Goal: Find specific page/section: Find specific page/section

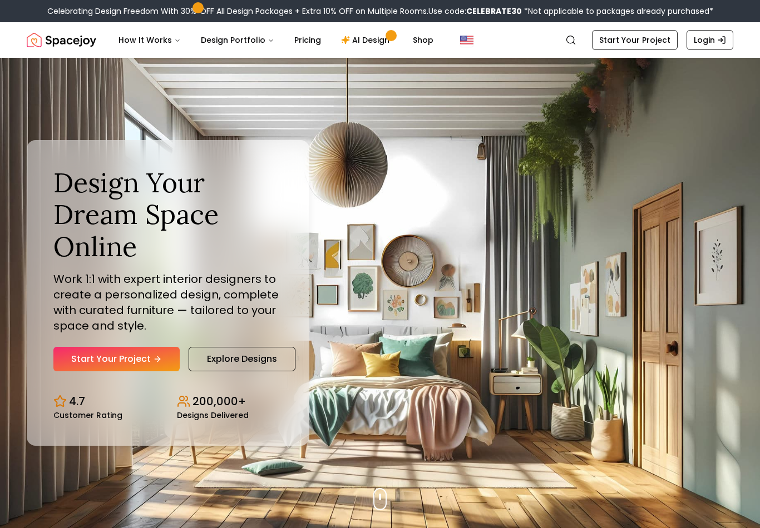
click at [721, 45] on link "Login" at bounding box center [709, 40] width 47 height 20
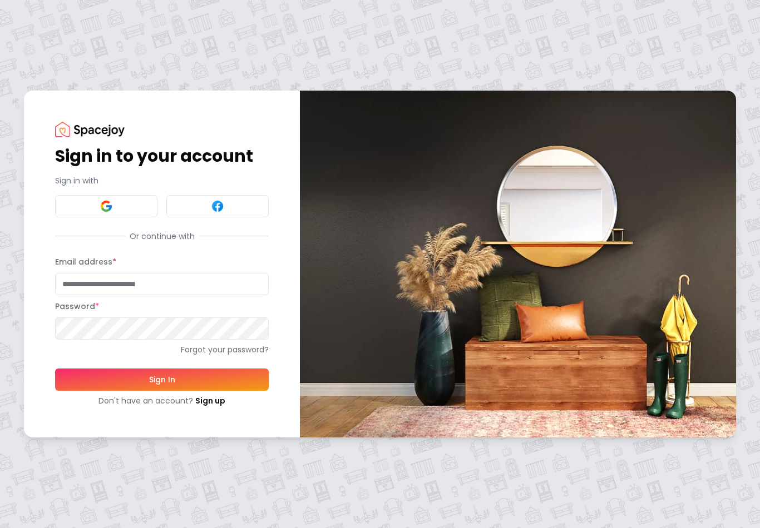
click at [84, 285] on input "Email address *" at bounding box center [162, 284] width 214 height 22
type input "**********"
click at [162, 379] on button "Sign In" at bounding box center [162, 380] width 214 height 22
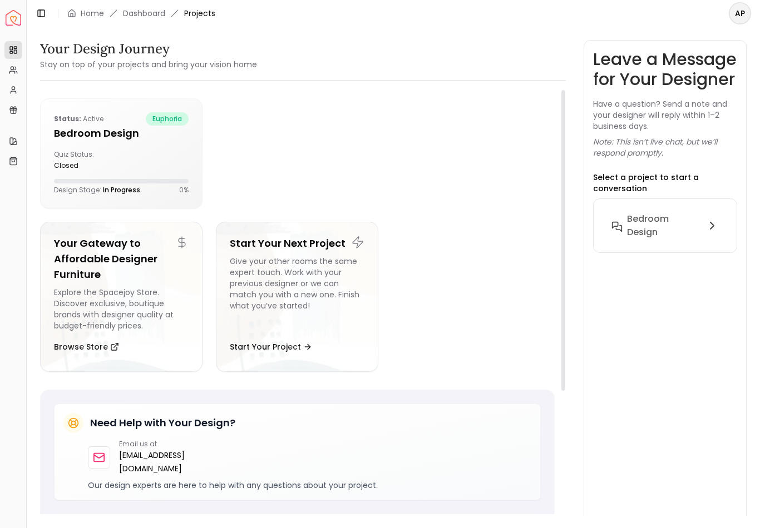
click at [112, 167] on div "closed" at bounding box center [85, 165] width 63 height 9
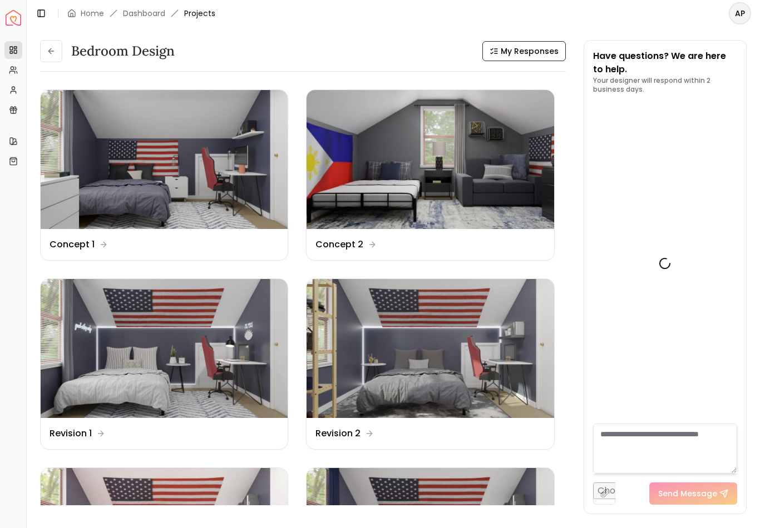
scroll to position [1257, 0]
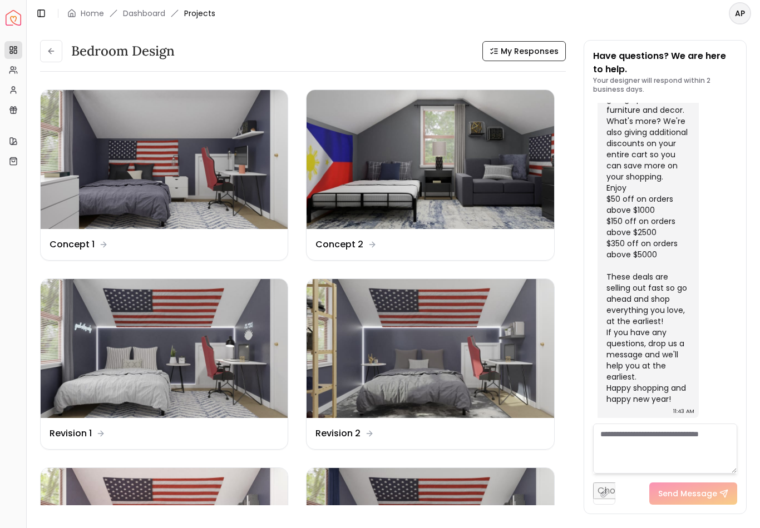
click at [122, 358] on img at bounding box center [164, 348] width 247 height 139
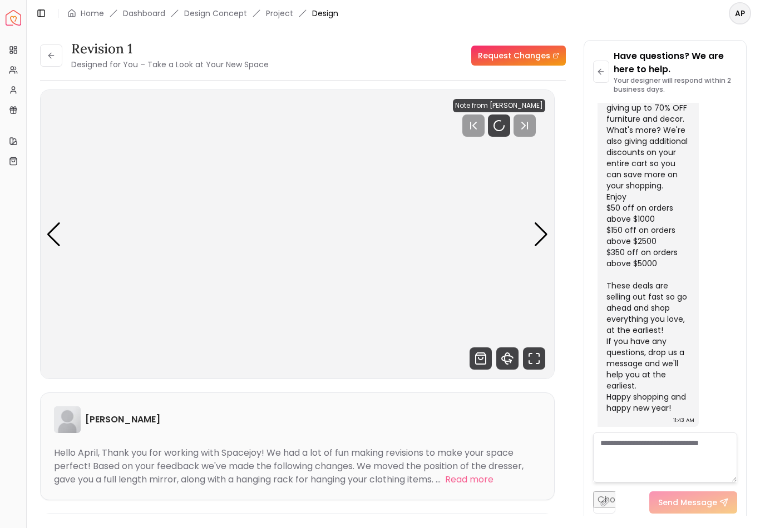
scroll to position [1248, 0]
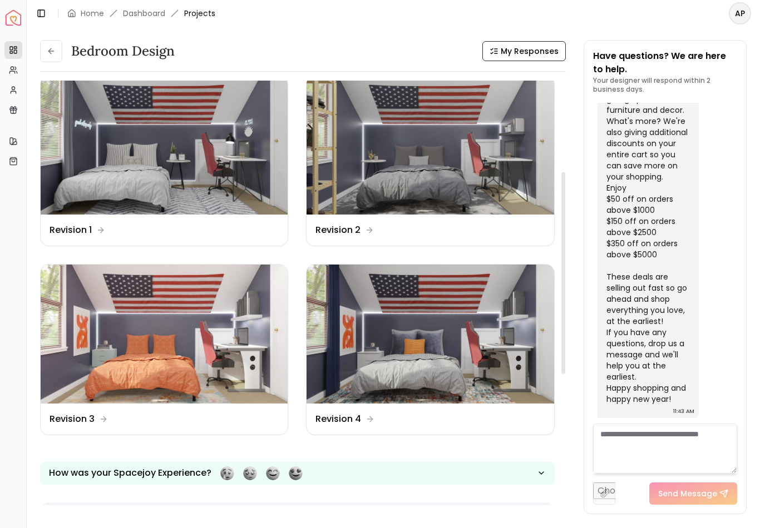
scroll to position [205, 0]
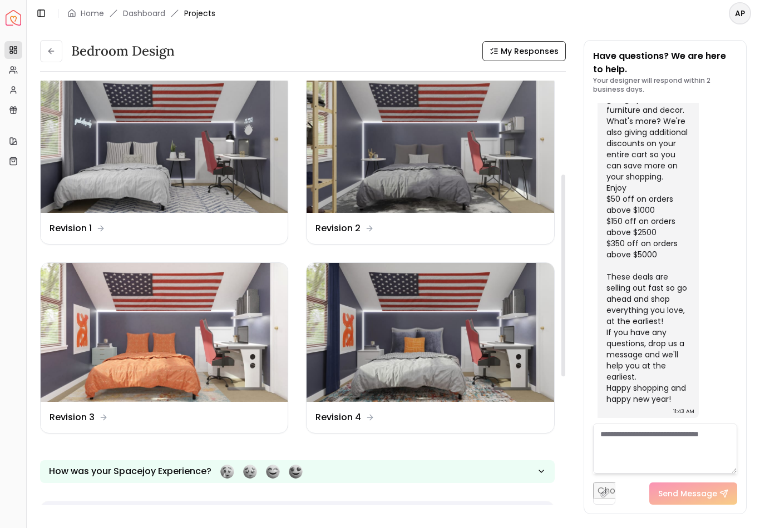
click at [448, 355] on img at bounding box center [430, 332] width 247 height 139
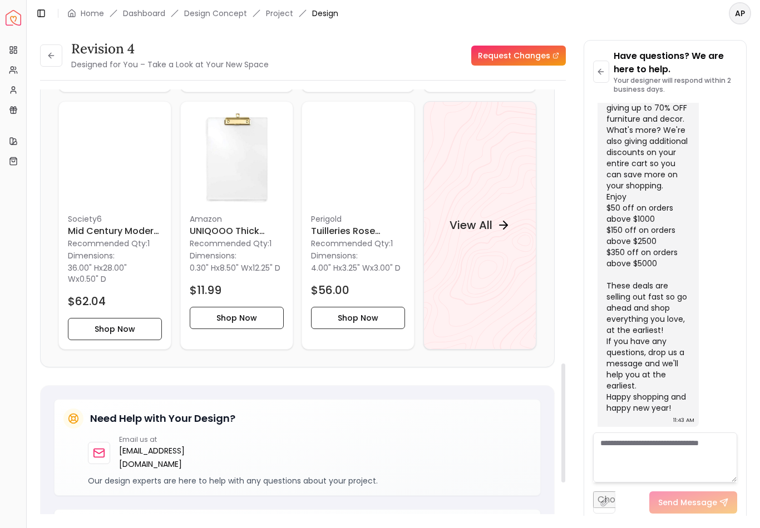
scroll to position [1017, 0]
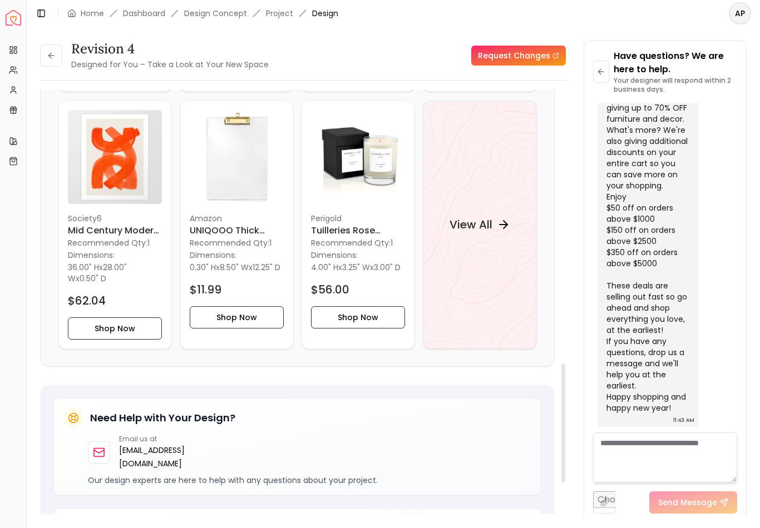
click at [497, 225] on div "View All" at bounding box center [479, 224] width 87 height 33
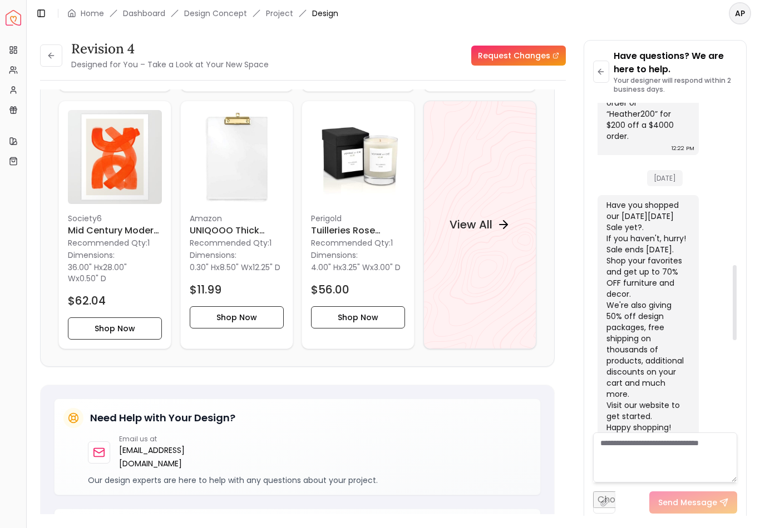
scroll to position [706, 0]
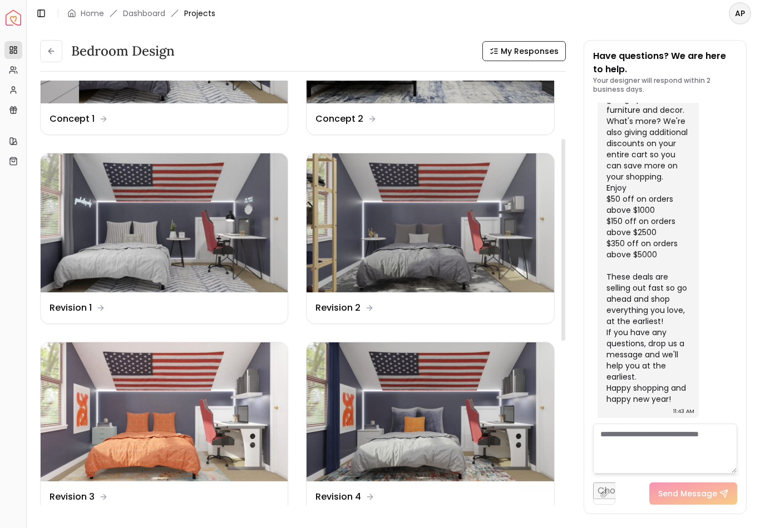
scroll to position [127, 0]
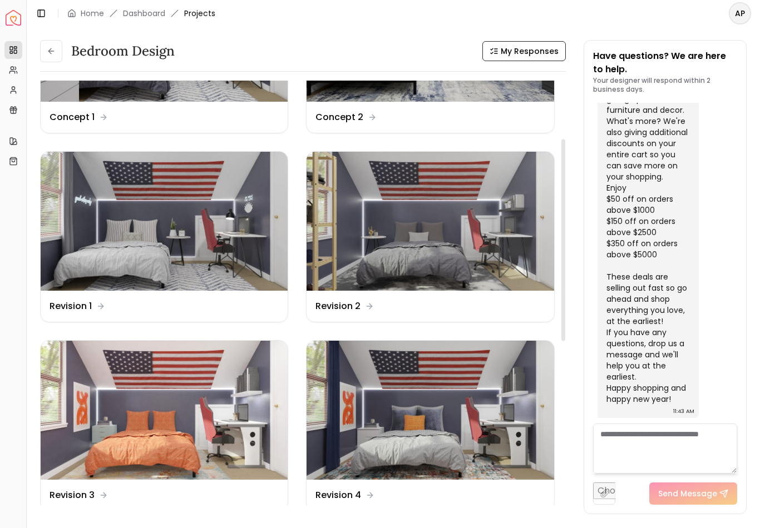
click at [449, 425] on img at bounding box center [430, 410] width 247 height 139
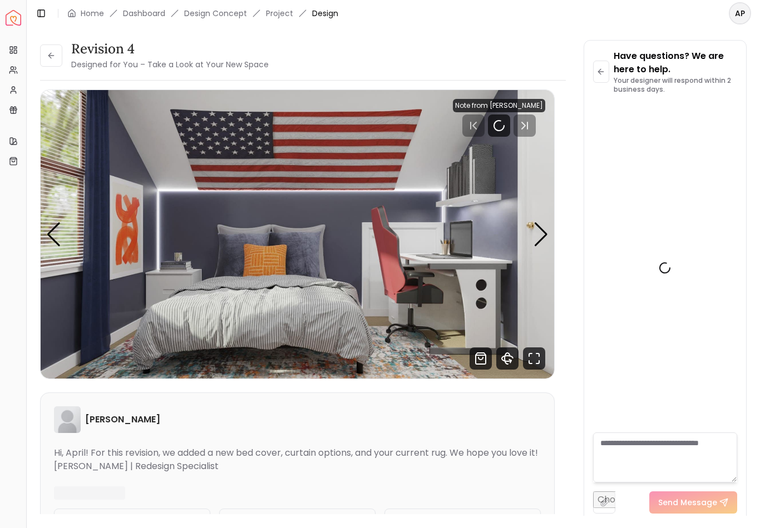
scroll to position [1248, 0]
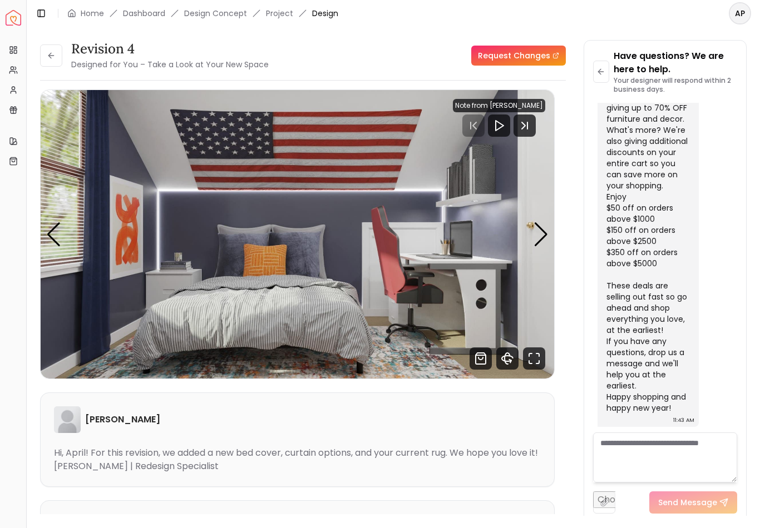
click at [339, 317] on img "1 / 4" at bounding box center [297, 234] width 513 height 289
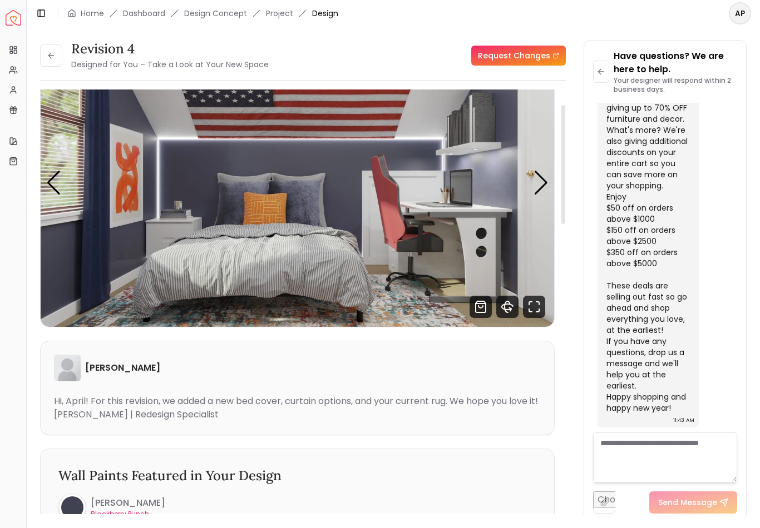
scroll to position [60, 0]
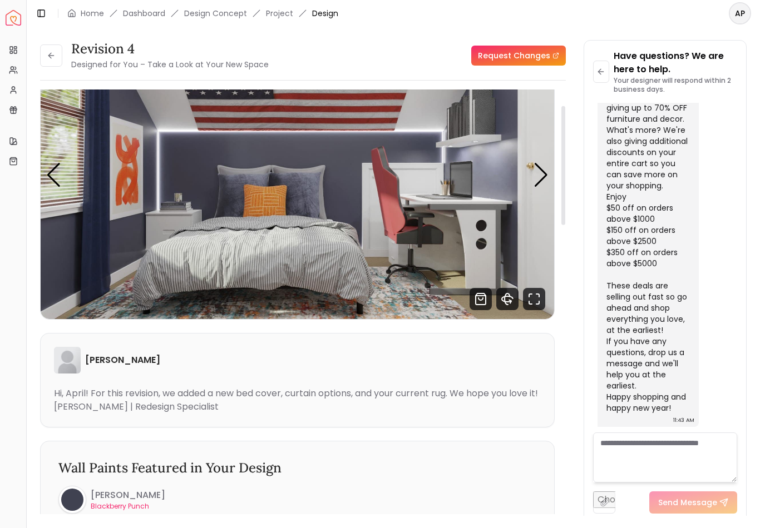
click at [319, 277] on img "1 / 4" at bounding box center [297, 175] width 513 height 289
click at [537, 299] on icon "Fullscreen" at bounding box center [534, 299] width 22 height 22
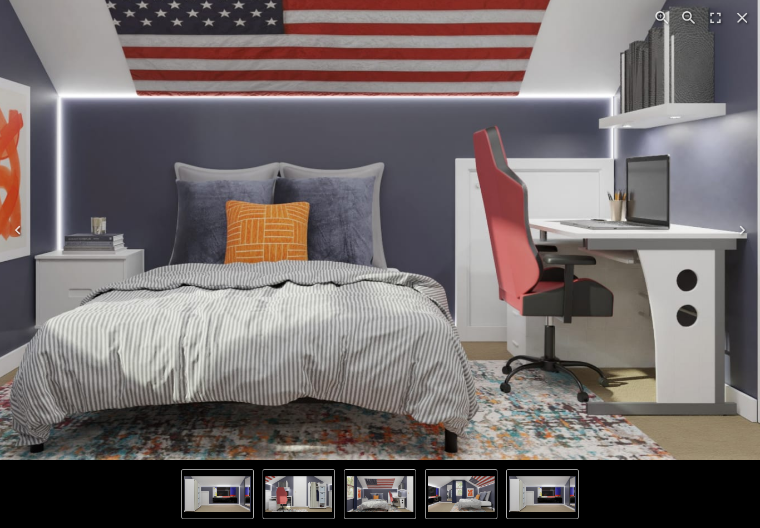
click at [742, 17] on icon "Close" at bounding box center [742, 18] width 18 height 18
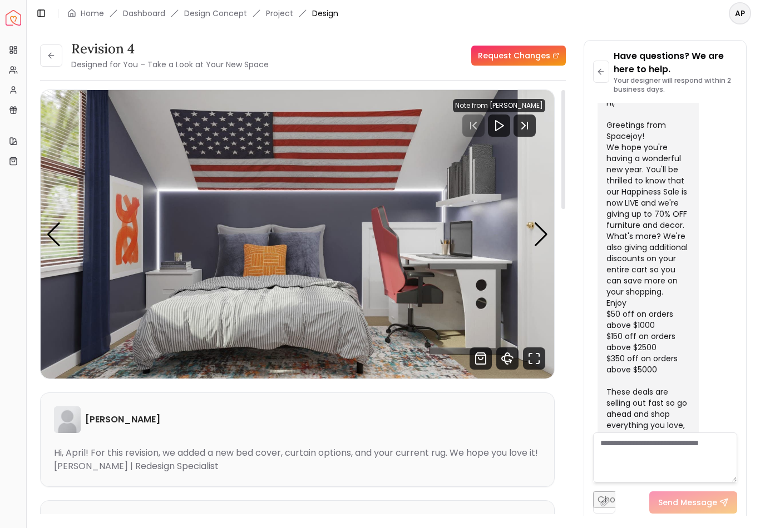
scroll to position [0, 0]
click at [339, 322] on img "1 / 4" at bounding box center [297, 234] width 513 height 289
click at [383, 298] on img "1 / 4" at bounding box center [297, 234] width 513 height 289
click at [538, 350] on icon "Fullscreen" at bounding box center [534, 359] width 22 height 22
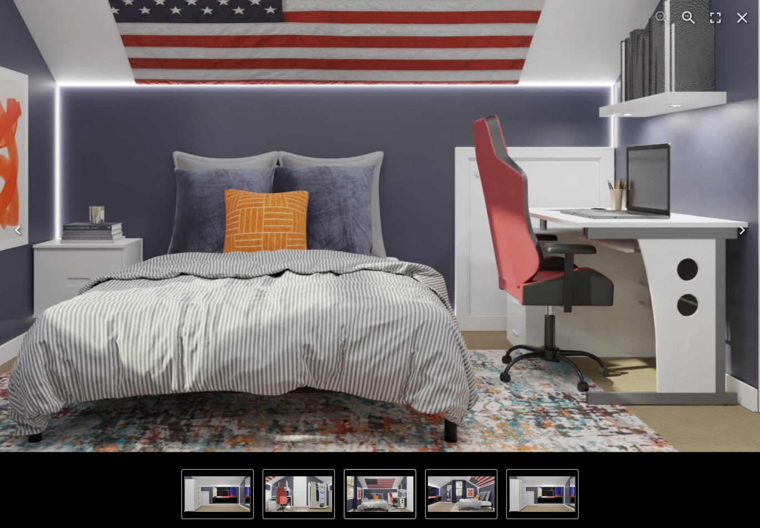
click at [456, 337] on img "1 of 4" at bounding box center [329, 171] width 1068 height 564
click at [297, 482] on img "4 of 4" at bounding box center [298, 494] width 67 height 35
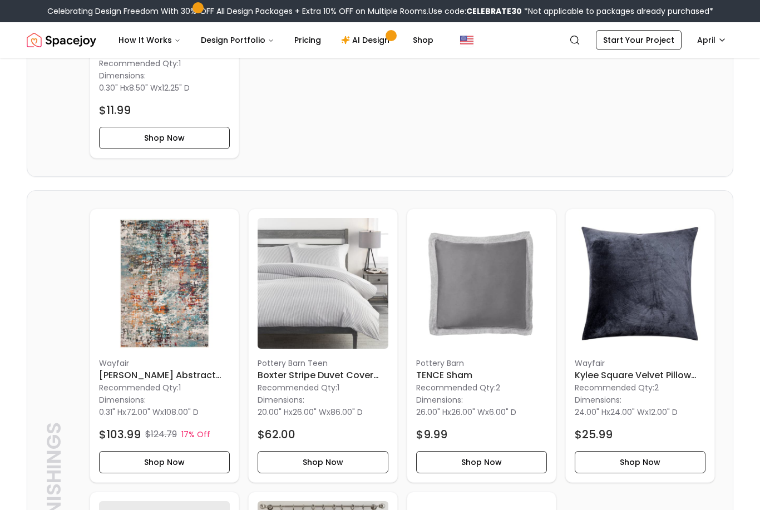
scroll to position [1671, 0]
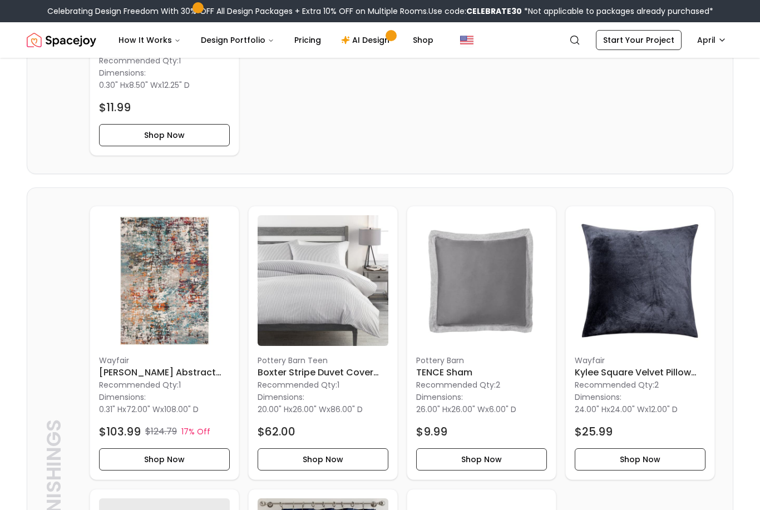
click at [330, 462] on button "Shop Now" at bounding box center [323, 459] width 131 height 22
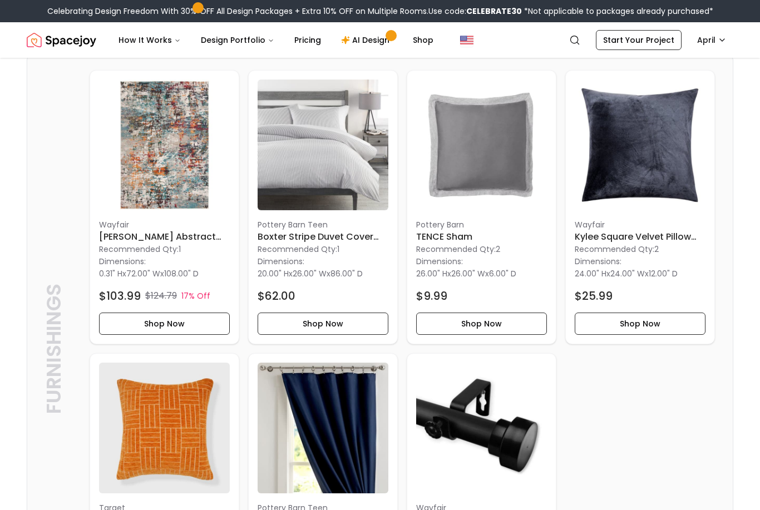
scroll to position [1807, 0]
click at [331, 172] on img at bounding box center [323, 145] width 131 height 131
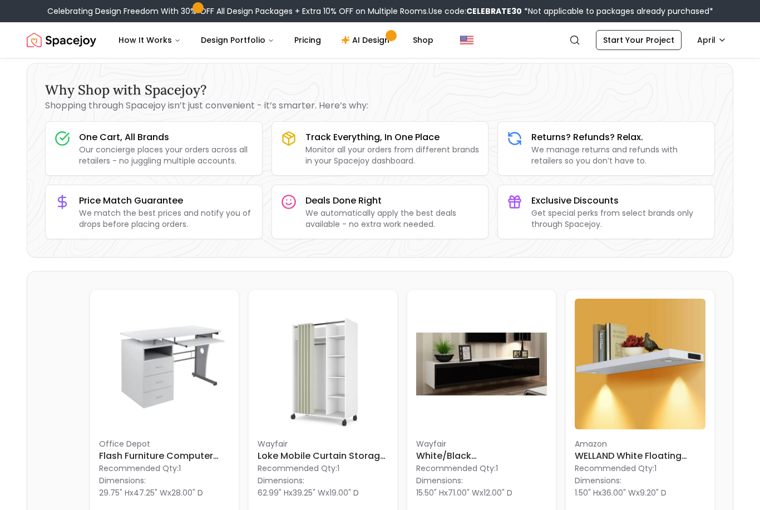
scroll to position [0, 0]
